Goal: Find specific page/section: Find specific page/section

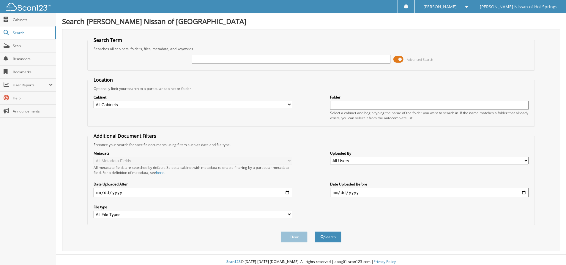
click at [399, 58] on span at bounding box center [398, 59] width 10 height 9
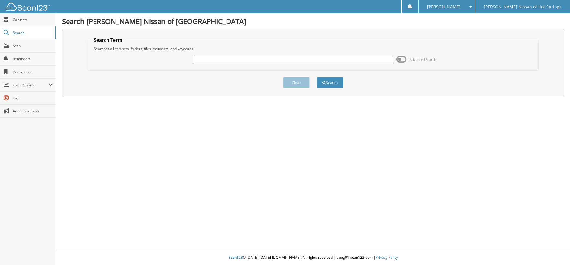
click at [250, 58] on input "text" at bounding box center [293, 59] width 200 height 9
type input "[PERSON_NAME]"
click at [328, 85] on button "Search" at bounding box center [330, 82] width 27 height 11
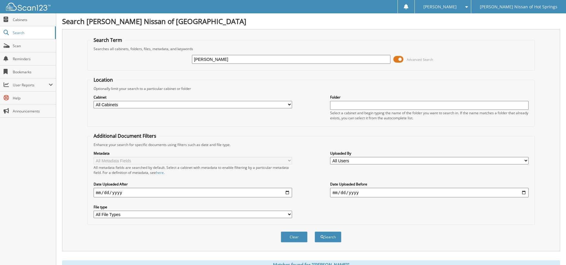
click at [400, 58] on span at bounding box center [398, 59] width 10 height 9
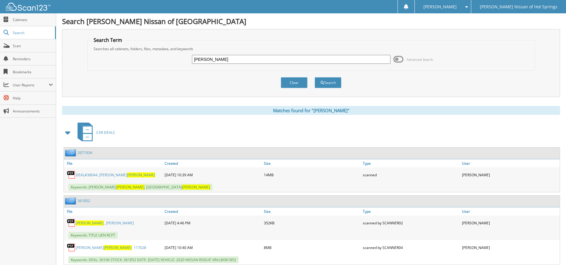
click at [127, 174] on span "[PERSON_NAME]" at bounding box center [141, 174] width 28 height 5
click at [129, 175] on span "[PERSON_NAME]" at bounding box center [141, 174] width 28 height 5
